Goal: Check status

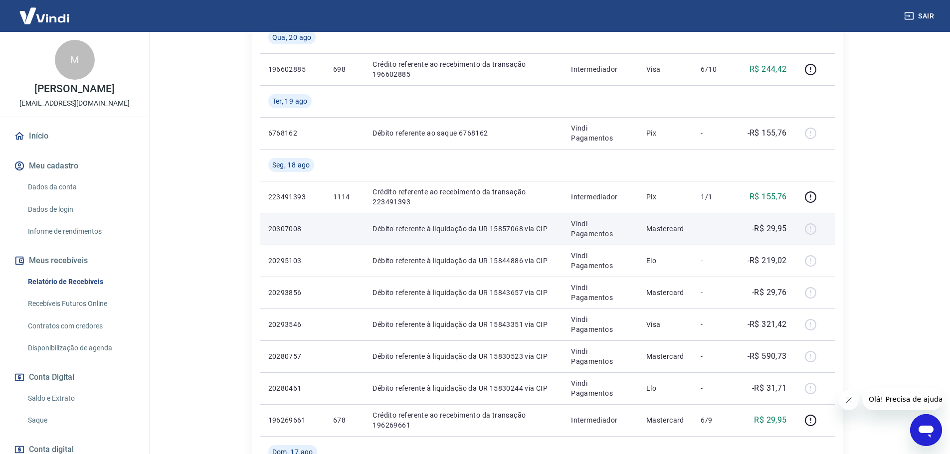
scroll to position [249, 0]
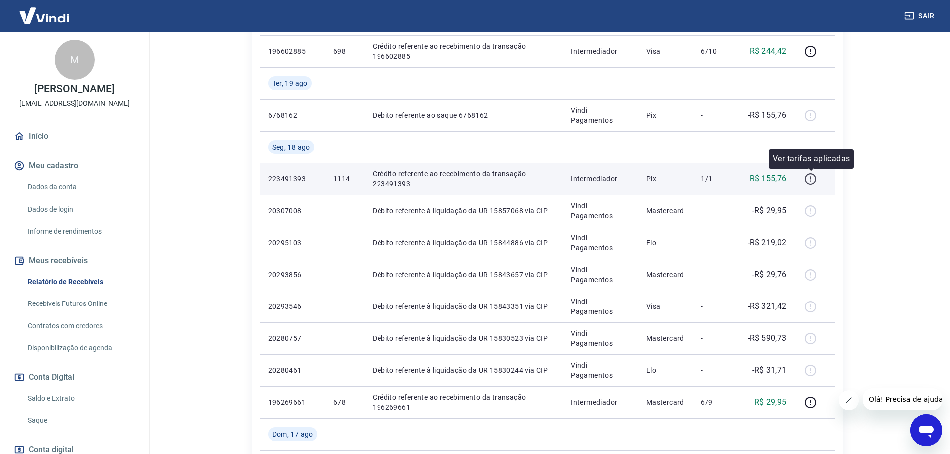
click at [808, 180] on icon "button" at bounding box center [810, 179] width 12 height 12
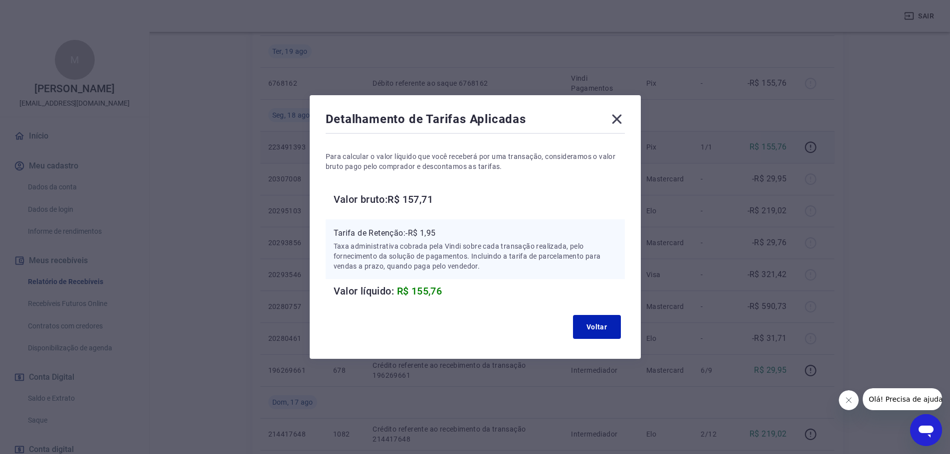
scroll to position [299, 0]
